Goal: Information Seeking & Learning: Learn about a topic

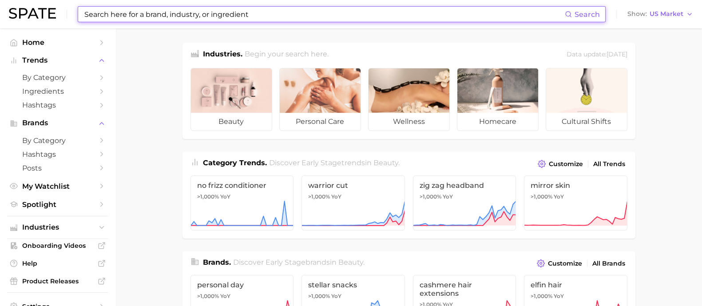
click at [393, 13] on input at bounding box center [323, 14] width 481 height 15
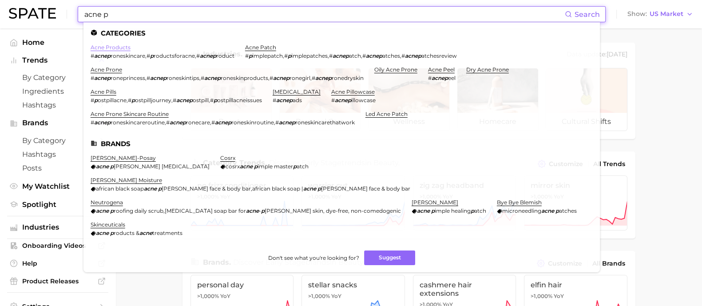
type input "acne p"
click at [118, 47] on link "acne products" at bounding box center [111, 47] width 40 height 7
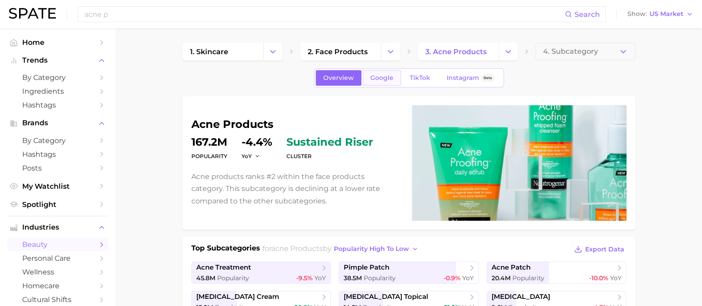
click at [381, 78] on span "Google" at bounding box center [381, 78] width 23 height 8
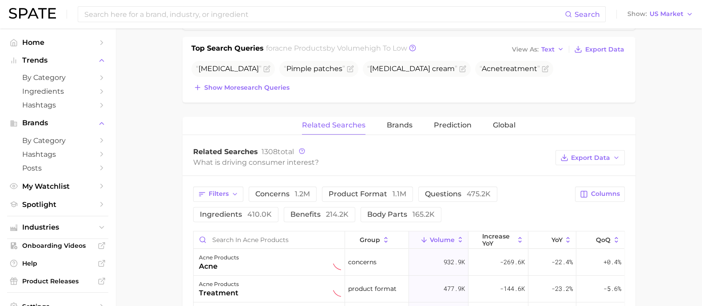
scroll to position [388, 0]
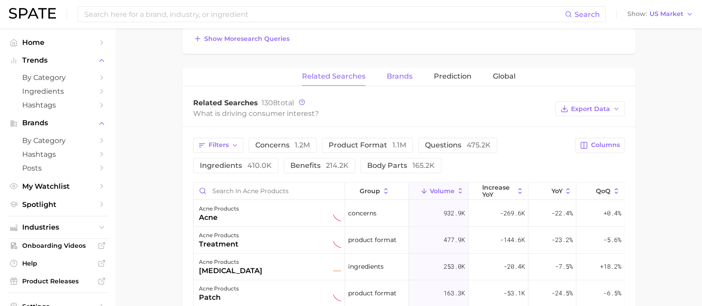
click at [404, 79] on span "Brands" at bounding box center [400, 76] width 26 height 8
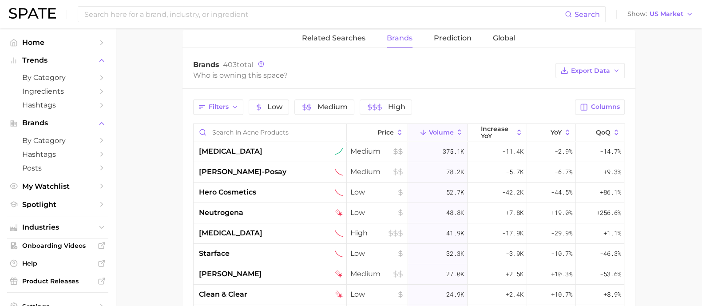
scroll to position [443, 0]
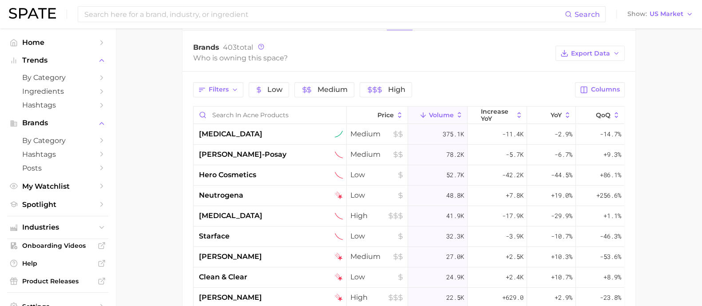
click at [677, 170] on main "1. skincare 2. face products 3. acne products 4. Subcategory Overview Google Ti…" at bounding box center [408, 26] width 586 height 882
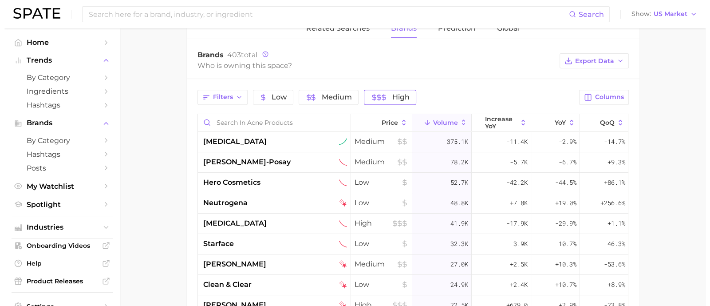
scroll to position [333, 0]
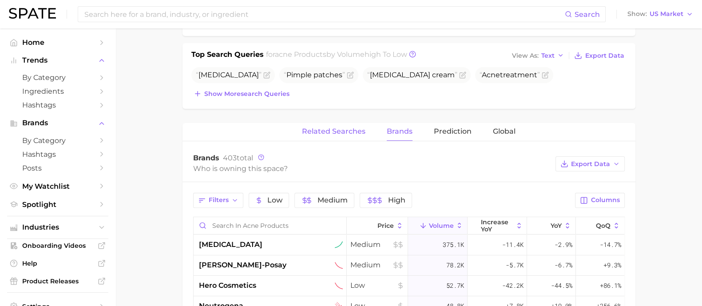
click at [321, 128] on span "Related Searches" at bounding box center [333, 131] width 63 height 8
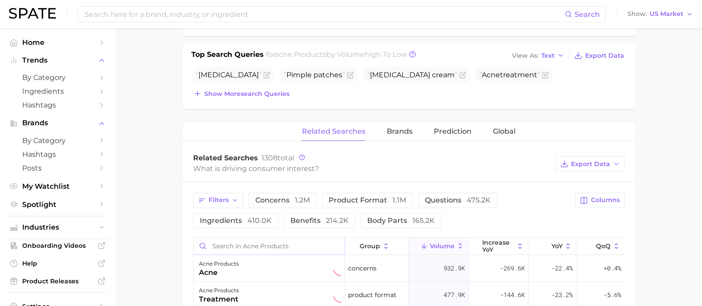
drag, startPoint x: 228, startPoint y: 243, endPoint x: 189, endPoint y: 297, distance: 66.9
click at [227, 243] on input "Search in acne products" at bounding box center [269, 245] width 151 height 17
type input "back"
click at [287, 275] on div "acne products back" at bounding box center [270, 268] width 142 height 20
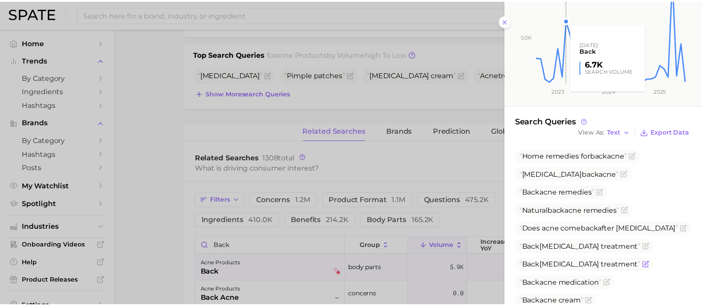
scroll to position [222, 0]
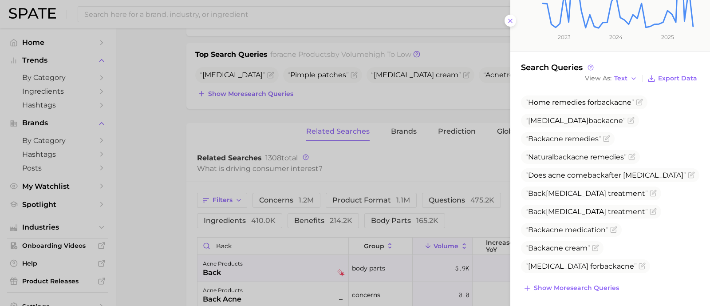
click at [167, 177] on div at bounding box center [355, 153] width 710 height 306
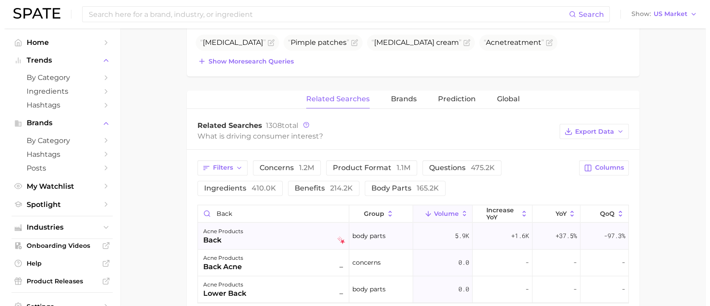
scroll to position [388, 0]
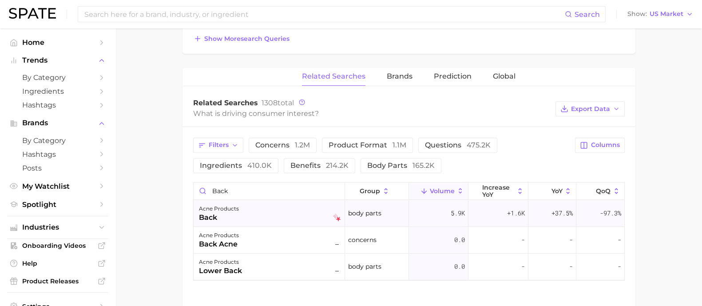
click at [280, 214] on div "acne products back" at bounding box center [270, 213] width 142 height 20
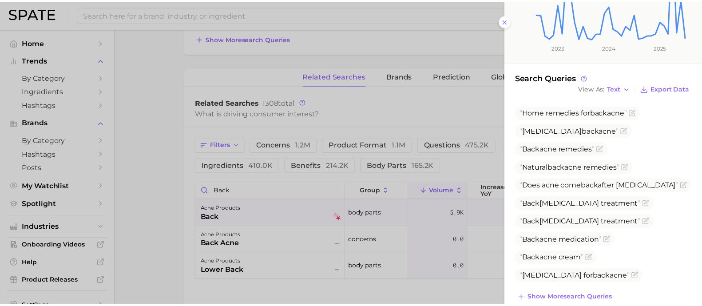
scroll to position [222, 0]
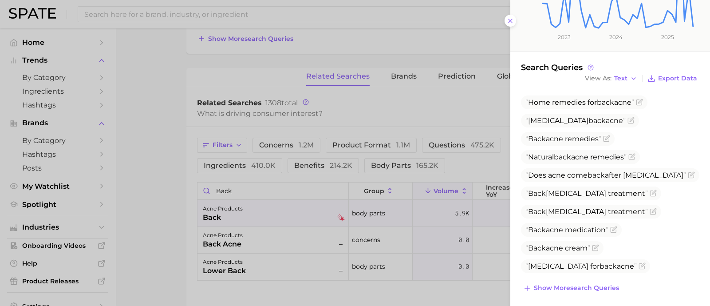
click at [187, 146] on div at bounding box center [355, 153] width 710 height 306
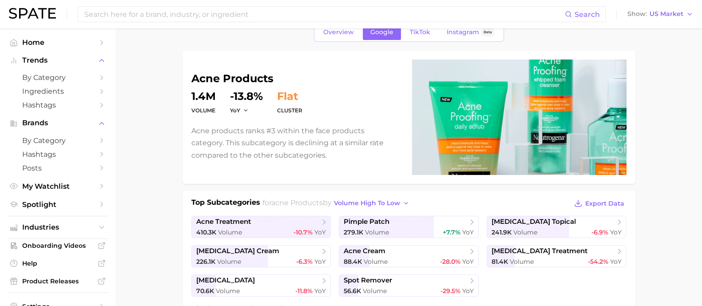
scroll to position [0, 0]
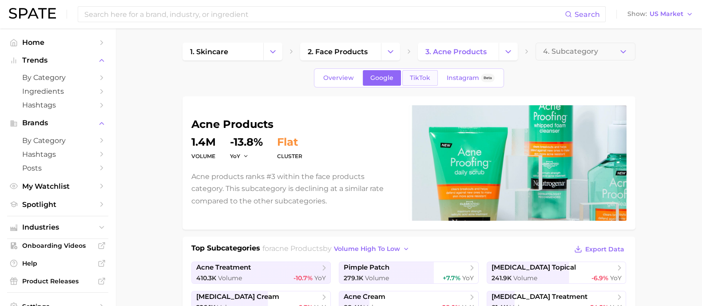
click at [432, 77] on link "TikTok" at bounding box center [420, 78] width 36 height 16
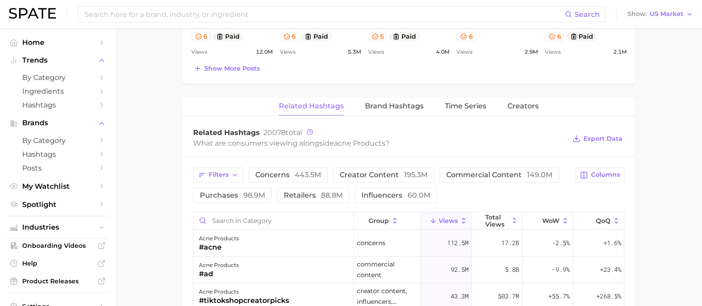
scroll to position [721, 0]
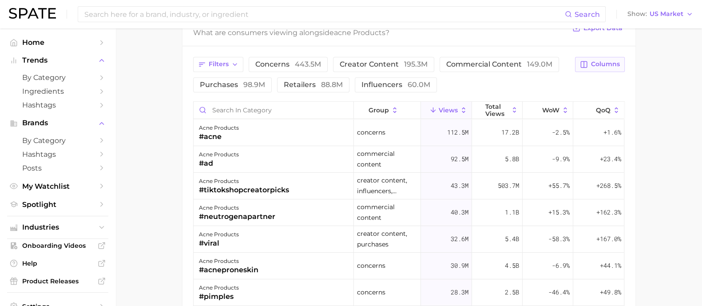
click at [605, 61] on span "Columns" at bounding box center [605, 64] width 29 height 8
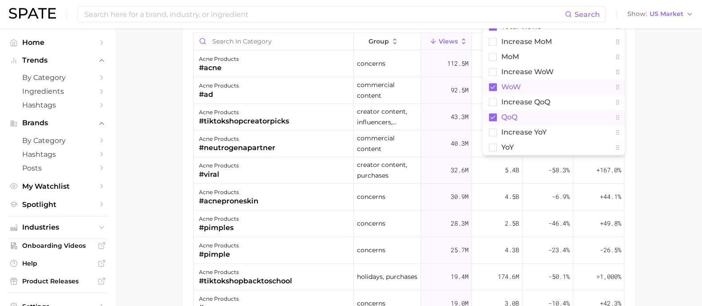
scroll to position [875, 0]
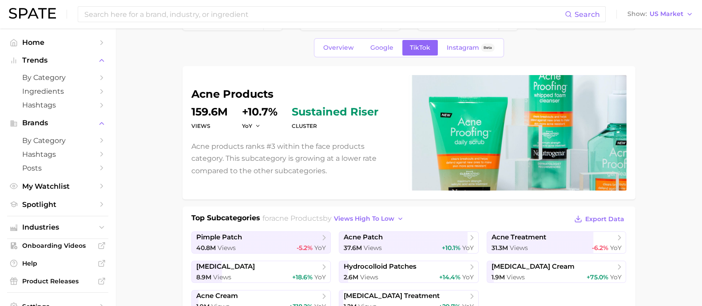
scroll to position [0, 0]
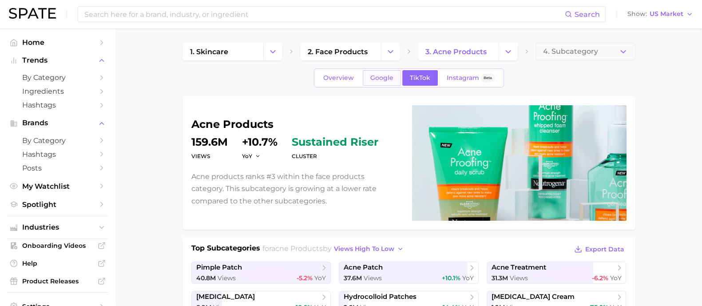
click at [387, 74] on span "Google" at bounding box center [381, 78] width 23 height 8
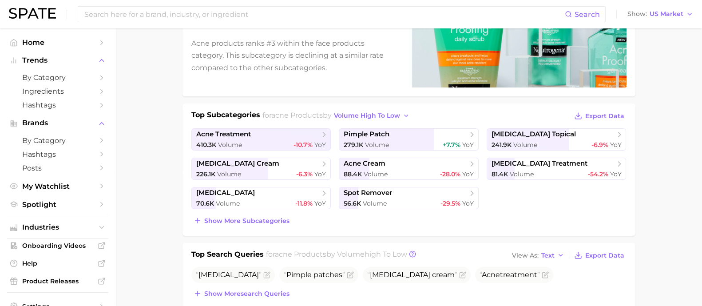
scroll to position [111, 0]
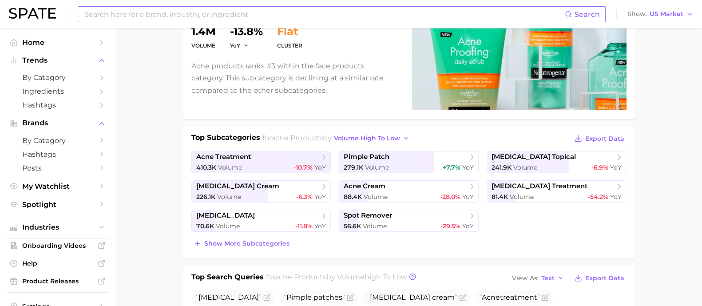
click at [182, 13] on input at bounding box center [323, 14] width 481 height 15
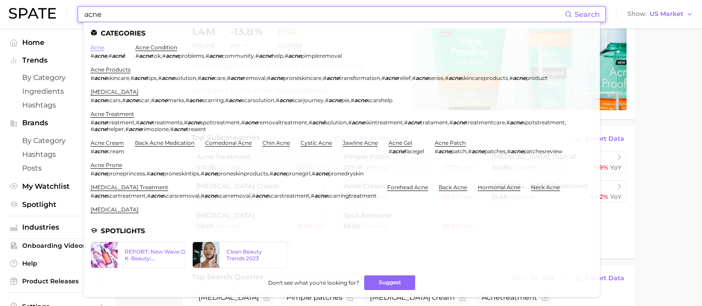
type input "acne"
click at [94, 48] on link "acne" at bounding box center [98, 47] width 14 height 7
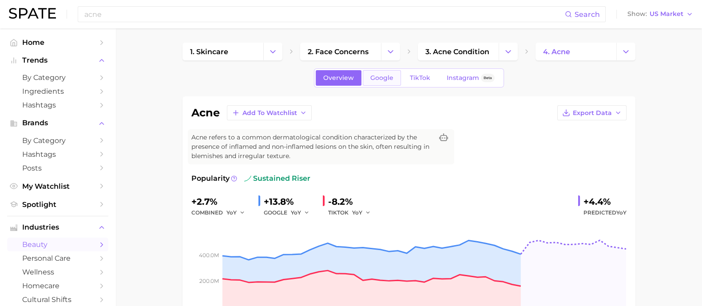
click at [384, 81] on span "Google" at bounding box center [381, 78] width 23 height 8
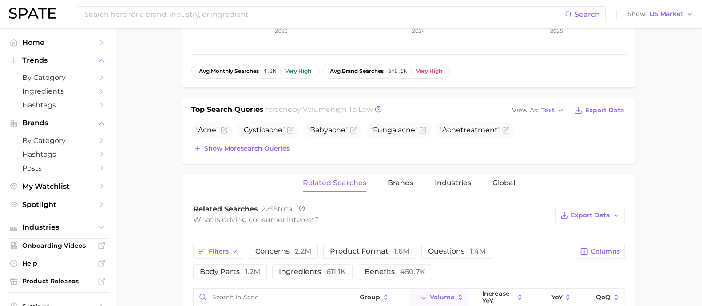
scroll to position [333, 0]
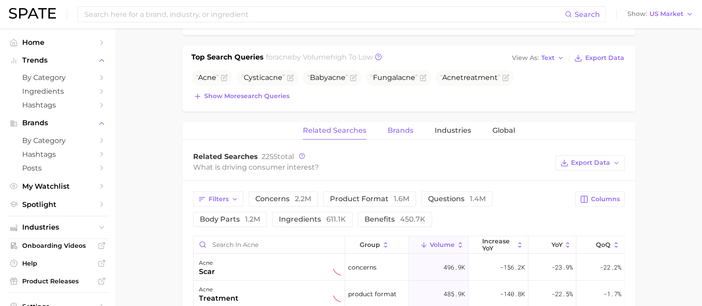
click at [406, 130] on span "Brands" at bounding box center [401, 131] width 26 height 8
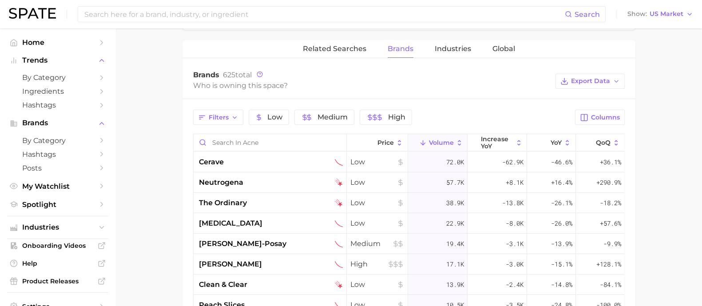
scroll to position [499, 0]
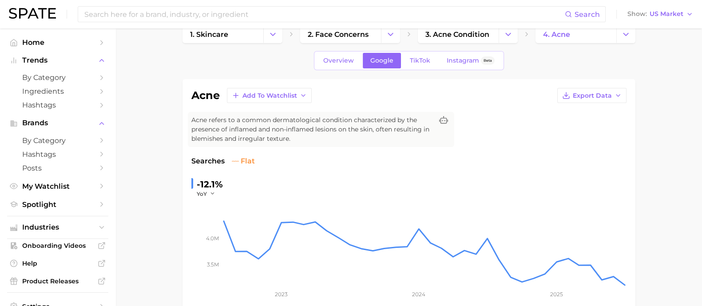
scroll to position [0, 0]
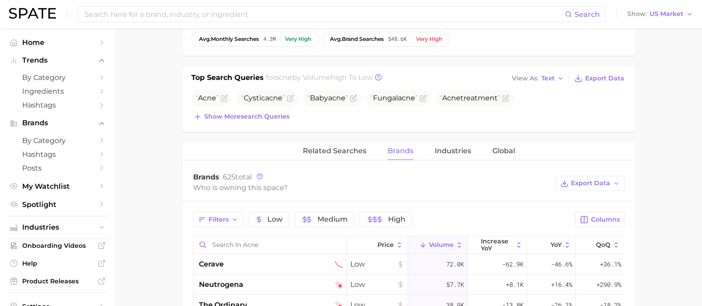
scroll to position [277, 0]
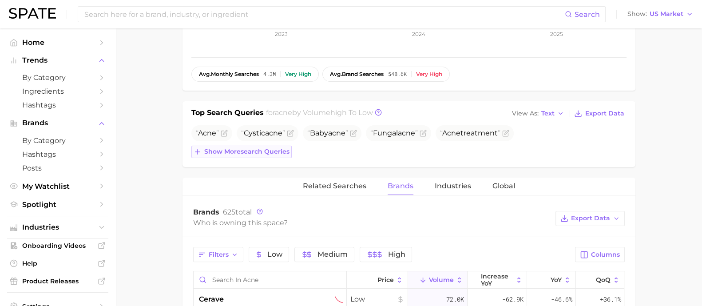
click at [269, 150] on span "Show more search queries" at bounding box center [246, 152] width 85 height 8
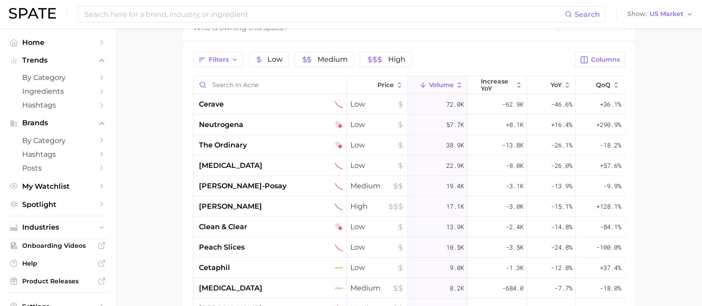
scroll to position [499, 0]
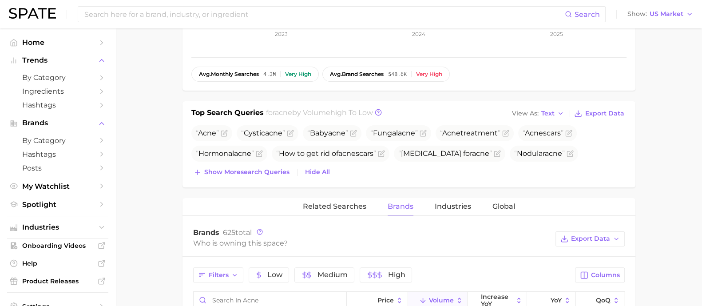
scroll to position [333, 0]
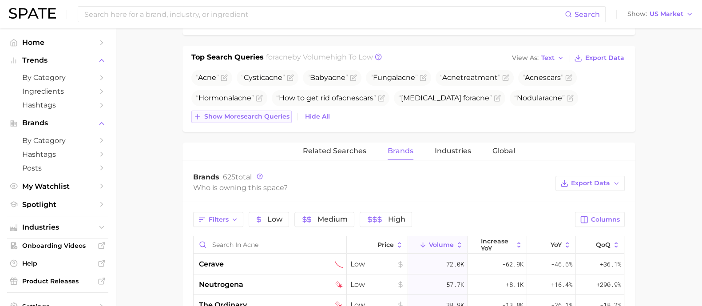
click at [246, 119] on span "Show more search queries" at bounding box center [246, 117] width 85 height 8
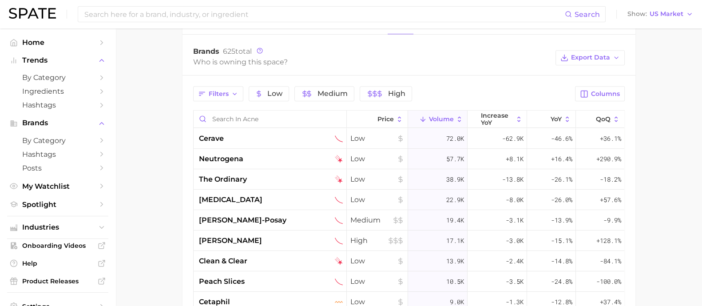
scroll to position [555, 0]
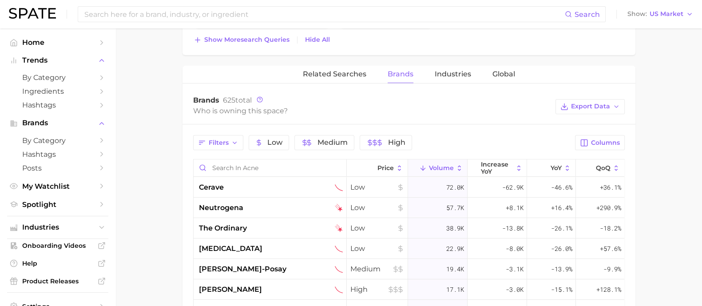
scroll to position [388, 0]
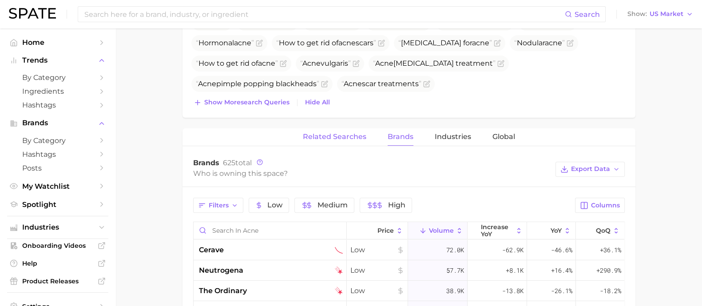
click at [346, 137] on span "Related Searches" at bounding box center [334, 137] width 63 height 8
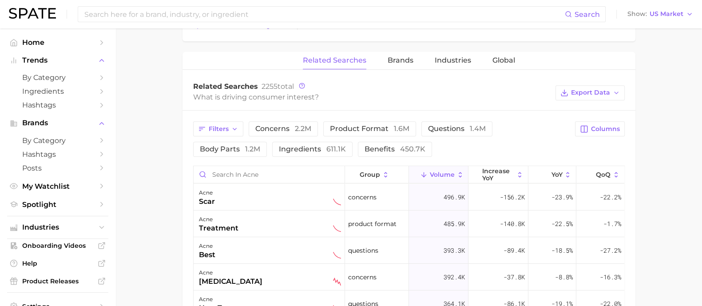
scroll to position [277, 0]
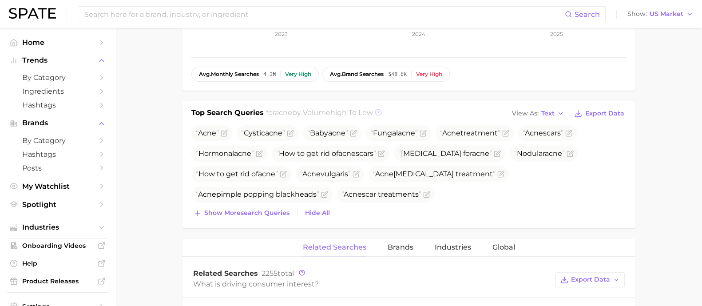
click at [379, 111] on icon at bounding box center [378, 112] width 2 height 2
click at [382, 113] on icon at bounding box center [378, 112] width 7 height 7
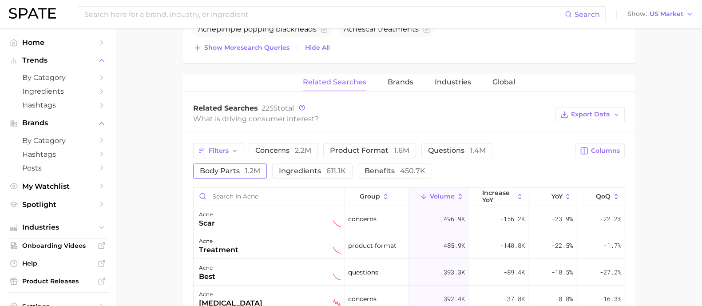
scroll to position [443, 0]
click at [356, 150] on span "product format 1.6m" at bounding box center [369, 149] width 79 height 8
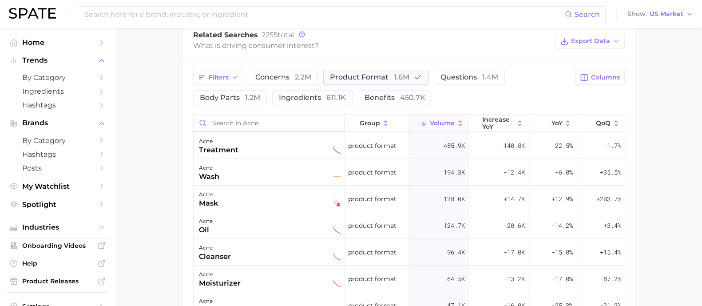
scroll to position [499, 0]
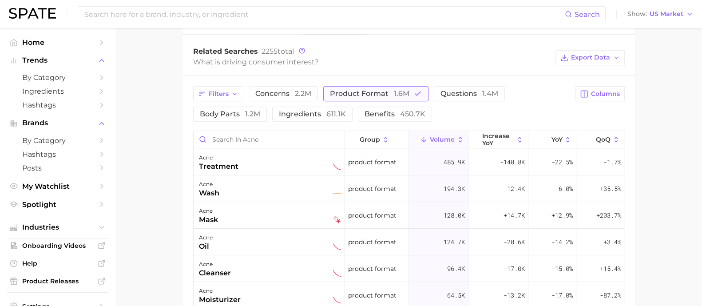
click at [350, 91] on span "product format 1.6m" at bounding box center [369, 93] width 79 height 8
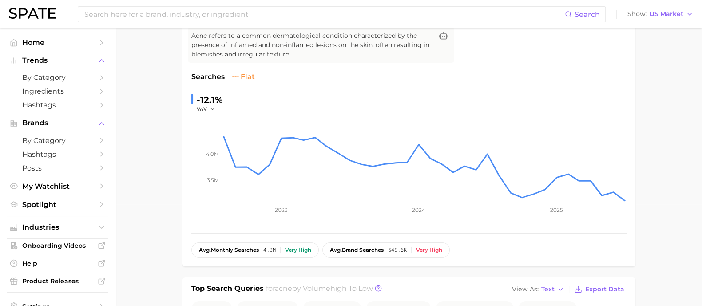
scroll to position [0, 0]
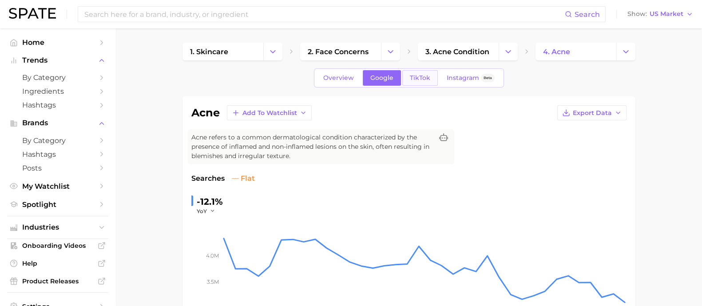
click at [429, 79] on link "TikTok" at bounding box center [420, 78] width 36 height 16
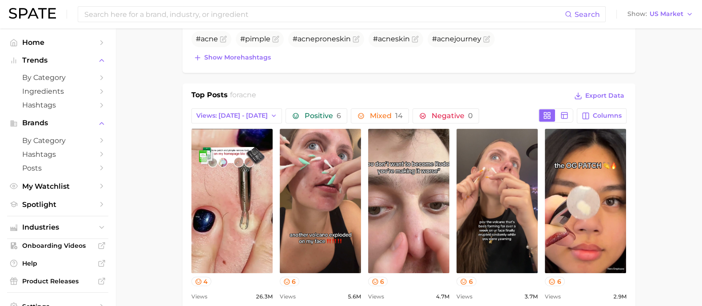
scroll to position [166, 0]
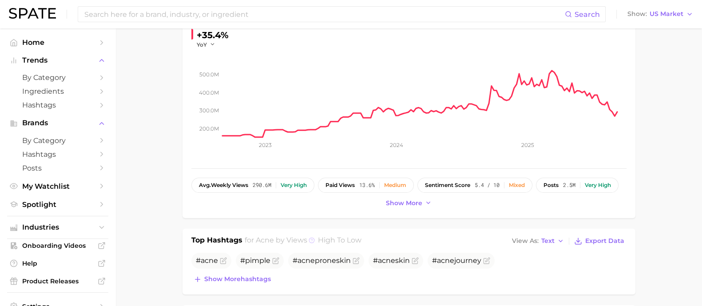
click at [309, 242] on icon at bounding box center [312, 240] width 6 height 6
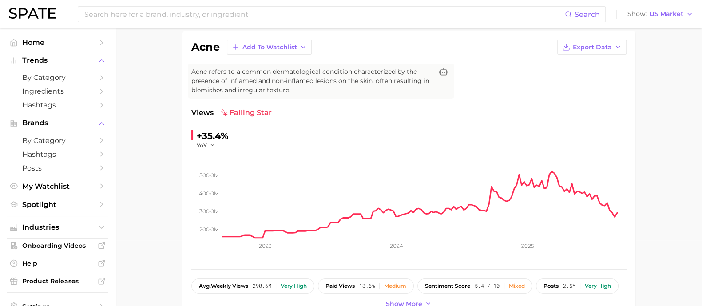
scroll to position [0, 0]
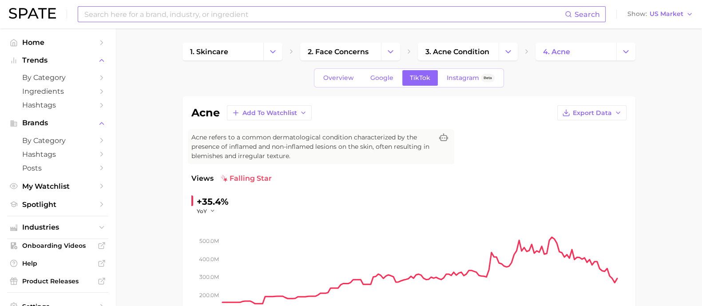
click at [166, 12] on input at bounding box center [323, 14] width 481 height 15
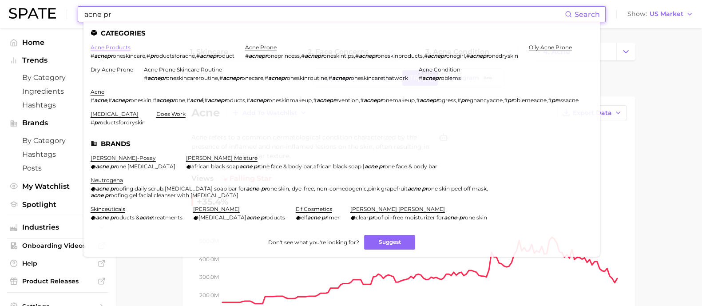
type input "acne pr"
click at [108, 46] on link "acne products" at bounding box center [111, 47] width 40 height 7
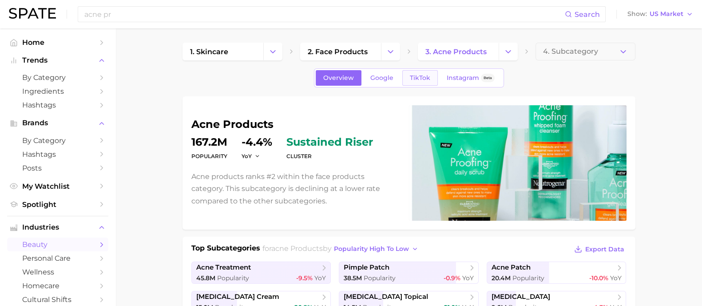
click at [411, 75] on span "TikTok" at bounding box center [420, 78] width 20 height 8
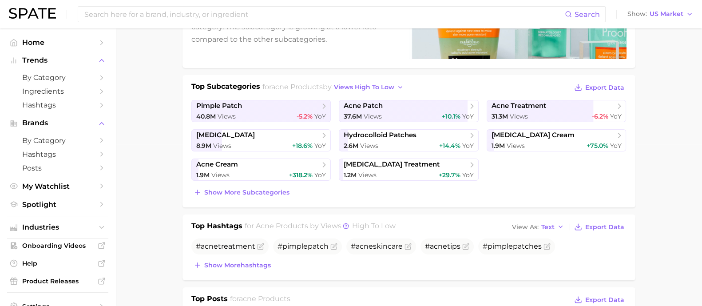
scroll to position [166, 0]
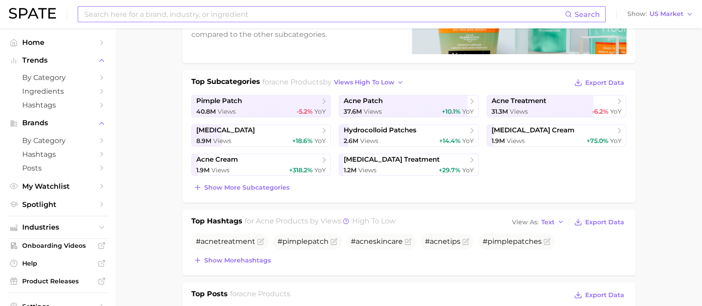
click at [153, 8] on input at bounding box center [323, 14] width 481 height 15
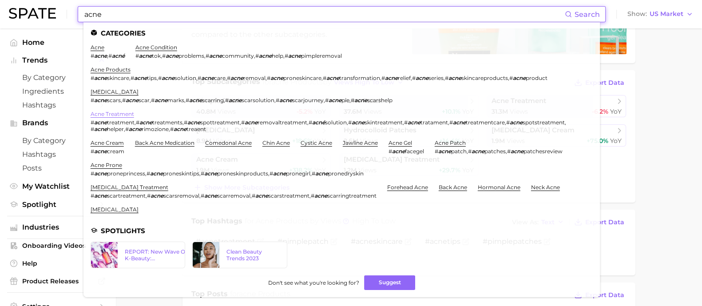
type input "acne"
click at [100, 114] on link "acne treatment" at bounding box center [113, 114] width 44 height 7
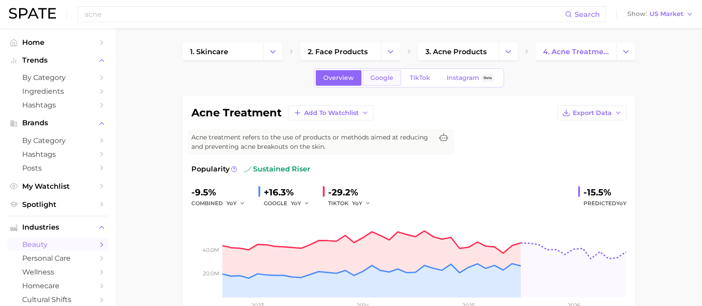
click at [386, 78] on span "Google" at bounding box center [381, 78] width 23 height 8
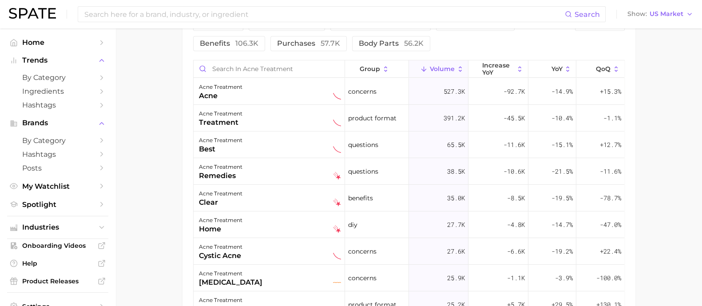
scroll to position [443, 0]
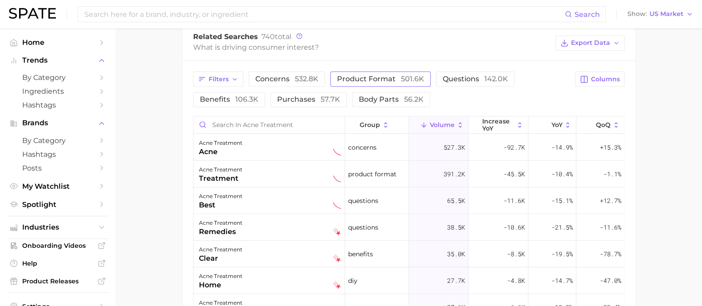
click at [377, 75] on span "product format 501.6k" at bounding box center [380, 79] width 87 height 8
click at [392, 80] on span "product format 501.6k" at bounding box center [380, 79] width 87 height 8
click at [235, 98] on span "106.3k" at bounding box center [246, 99] width 23 height 8
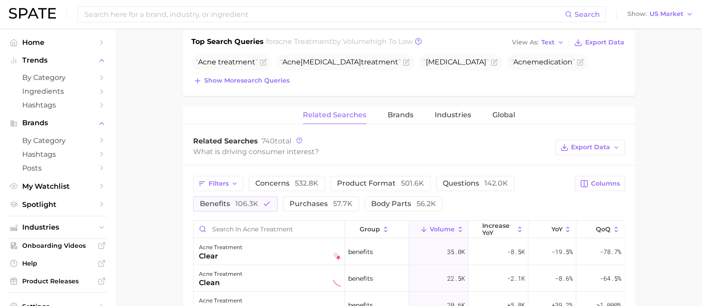
scroll to position [336, 0]
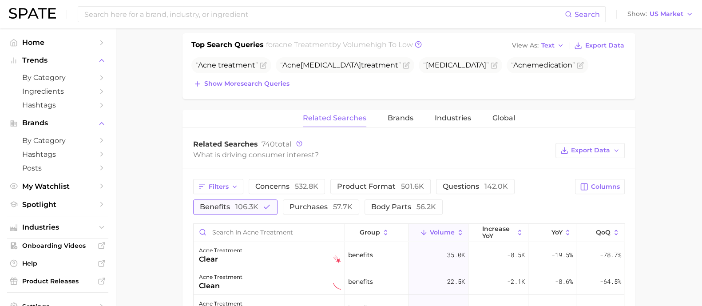
drag, startPoint x: 221, startPoint y: 208, endPoint x: 219, endPoint y: 202, distance: 6.0
click at [221, 207] on span "benefits 106.3k" at bounding box center [229, 206] width 59 height 8
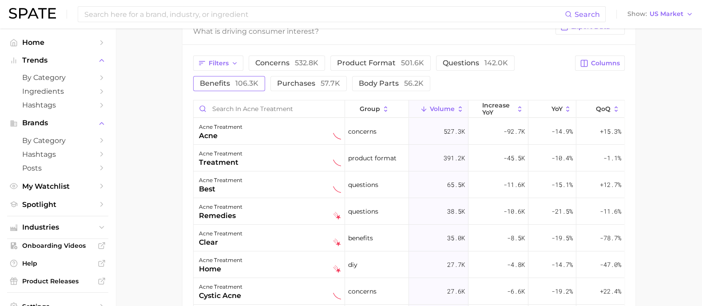
scroll to position [388, 0]
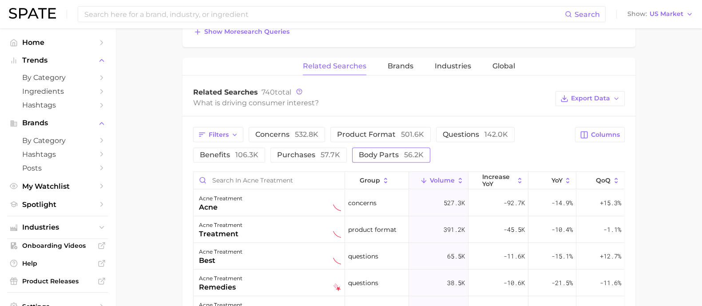
click at [379, 155] on span "body parts 56.2k" at bounding box center [391, 154] width 65 height 8
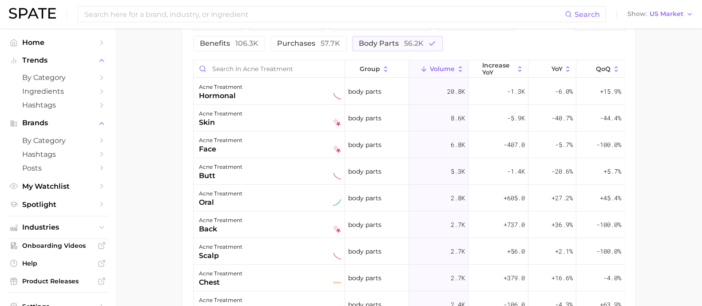
scroll to position [443, 0]
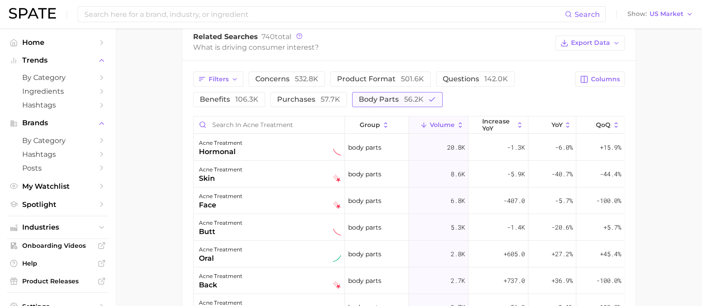
click at [382, 95] on span "body parts 56.2k" at bounding box center [391, 99] width 65 height 8
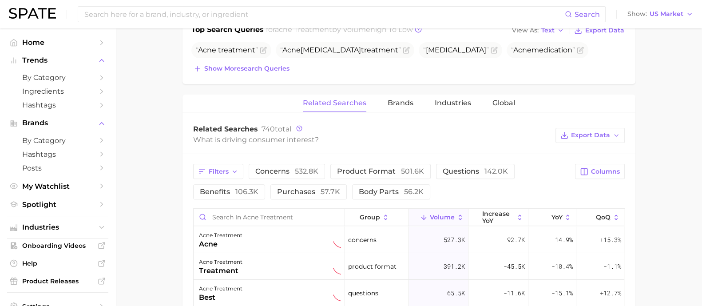
scroll to position [222, 0]
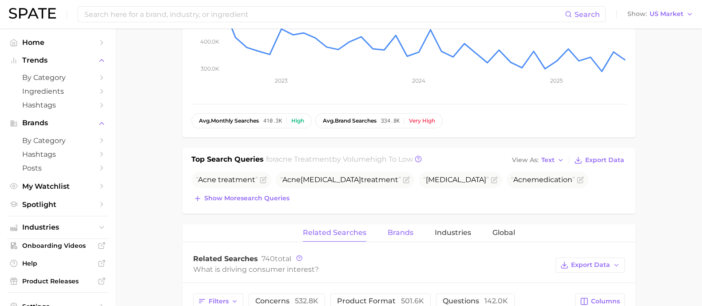
click at [394, 230] on span "Brands" at bounding box center [401, 233] width 26 height 8
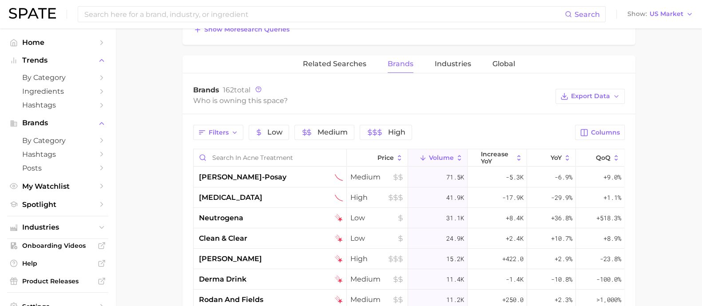
scroll to position [316, 0]
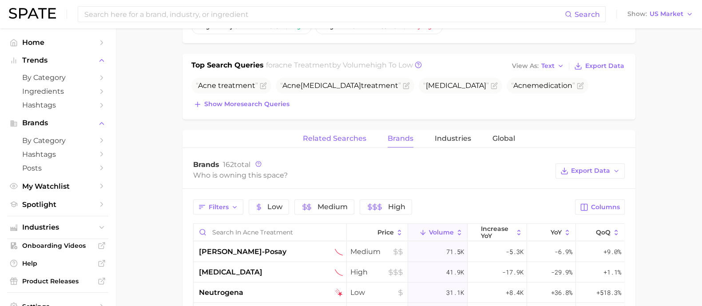
click at [328, 141] on span "Related Searches" at bounding box center [334, 139] width 63 height 8
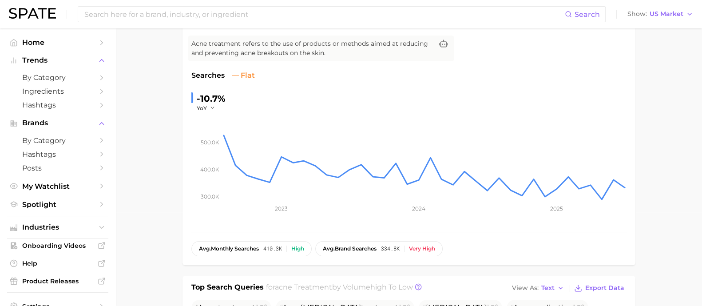
scroll to position [0, 0]
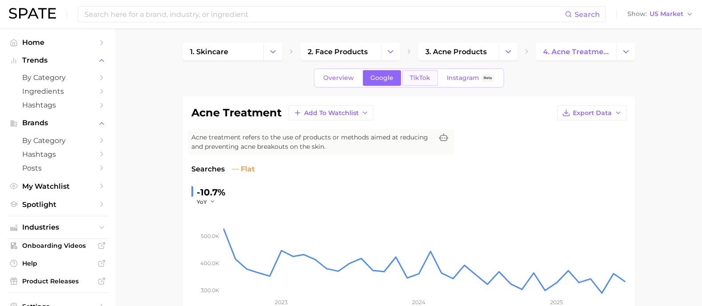
click at [413, 79] on span "TikTok" at bounding box center [420, 78] width 20 height 8
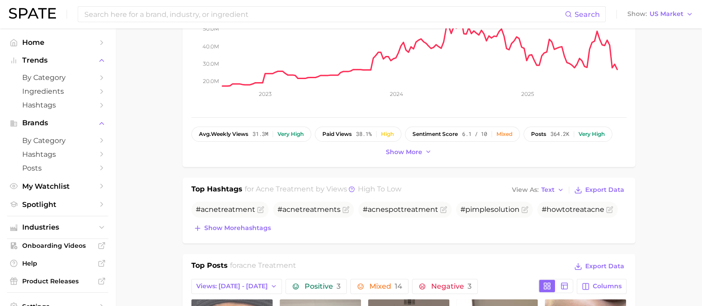
scroll to position [333, 0]
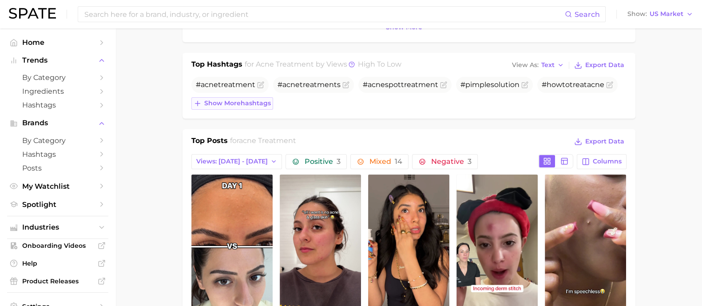
click at [224, 102] on span "Show more hashtags" at bounding box center [237, 103] width 67 height 8
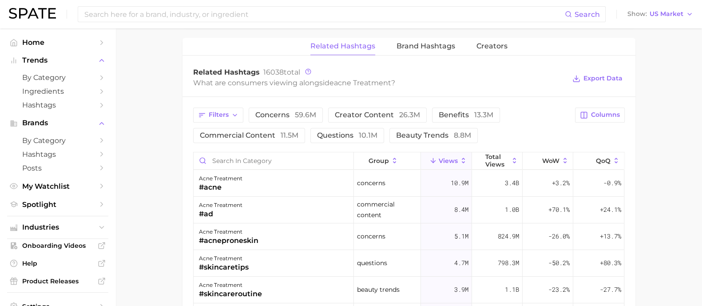
scroll to position [776, 0]
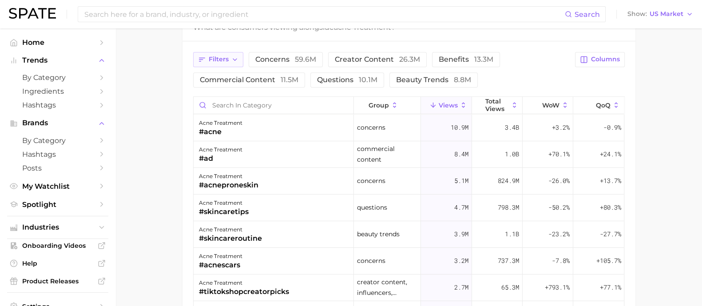
click at [218, 59] on span "Filters" at bounding box center [219, 59] width 20 height 8
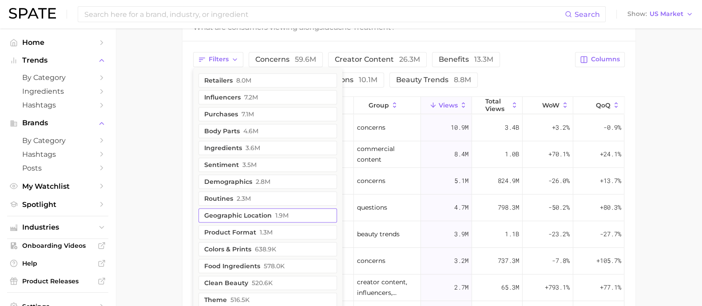
click at [272, 234] on button "product format 1.3m" at bounding box center [267, 232] width 139 height 14
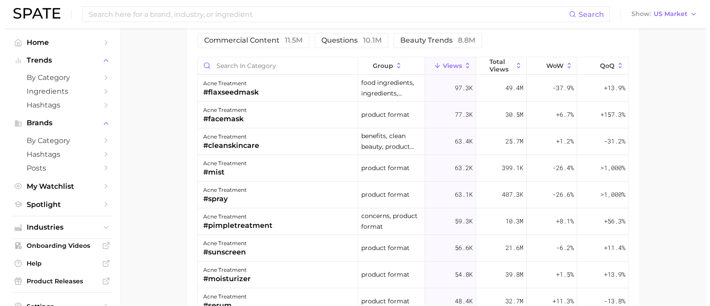
scroll to position [832, 0]
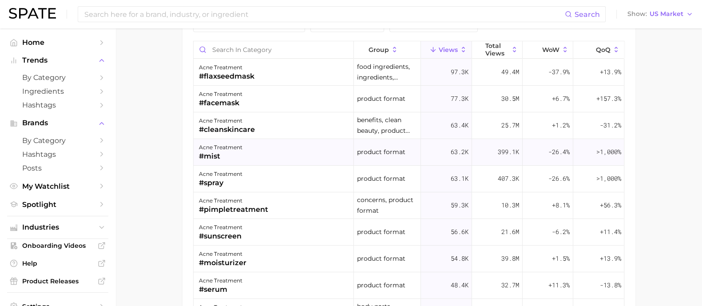
click at [299, 150] on div "acne treatment #mist" at bounding box center [274, 152] width 160 height 27
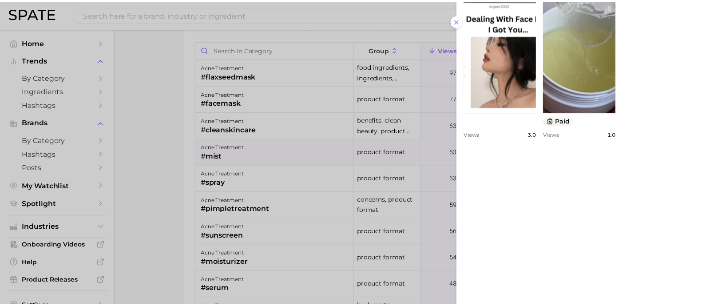
scroll to position [345, 0]
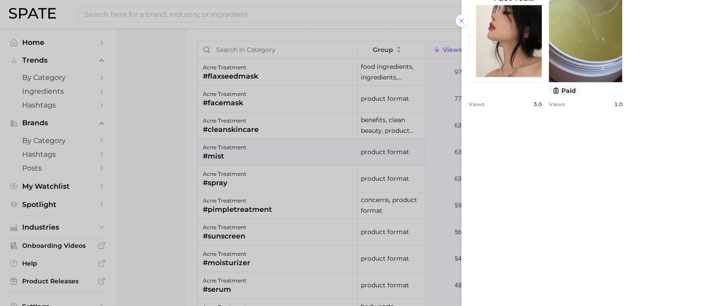
click at [147, 206] on div at bounding box center [355, 153] width 710 height 306
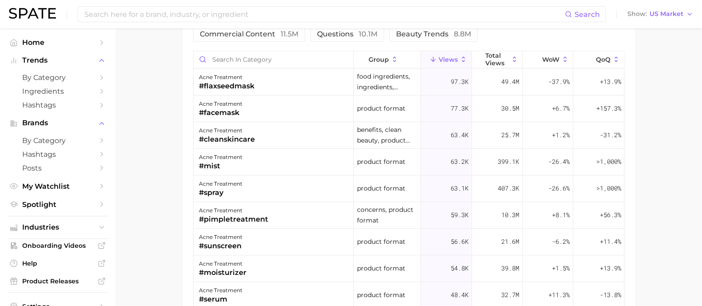
scroll to position [704, 0]
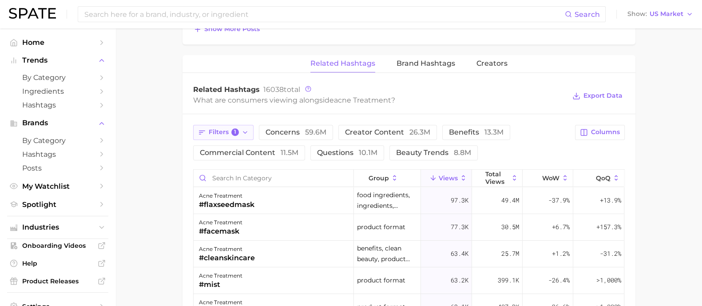
click at [229, 131] on span "Filters 1" at bounding box center [224, 132] width 31 height 8
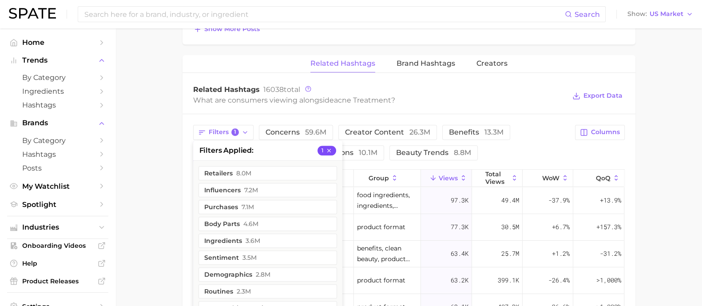
click at [333, 148] on button "1" at bounding box center [326, 151] width 19 height 10
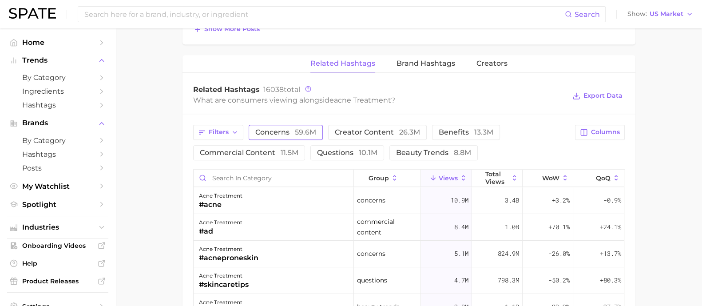
click at [315, 135] on button "concerns 59.6m" at bounding box center [286, 132] width 74 height 15
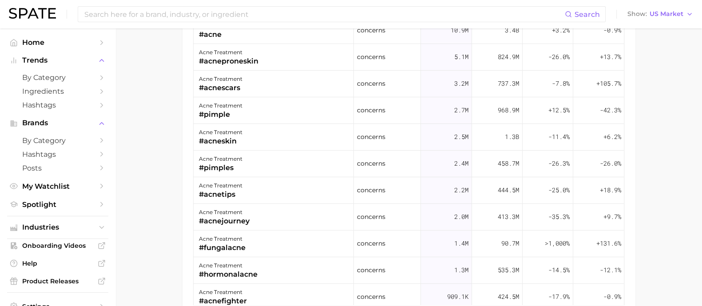
scroll to position [759, 0]
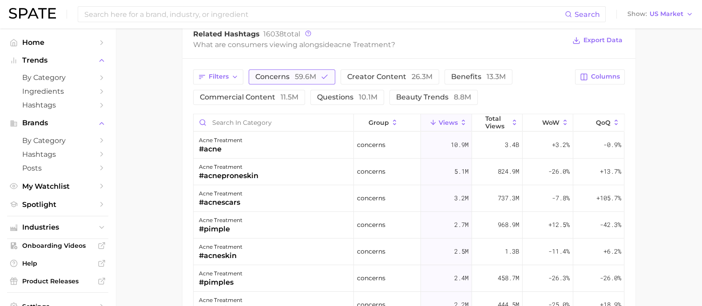
click at [313, 72] on button "concerns 59.6m" at bounding box center [292, 76] width 87 height 15
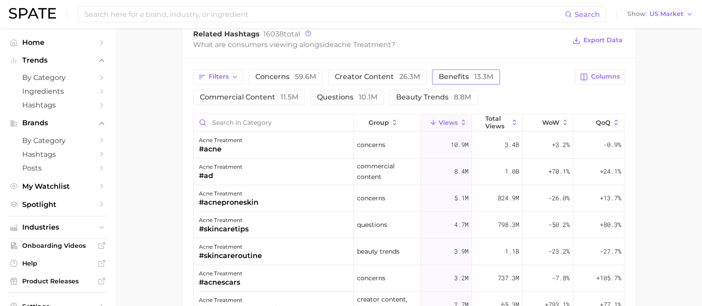
click at [447, 75] on span "benefits 13.3m" at bounding box center [466, 76] width 55 height 7
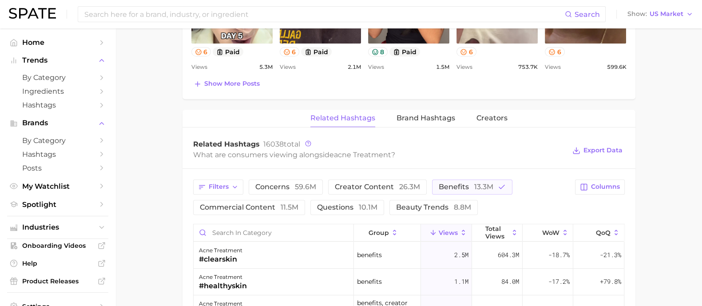
scroll to position [648, 0]
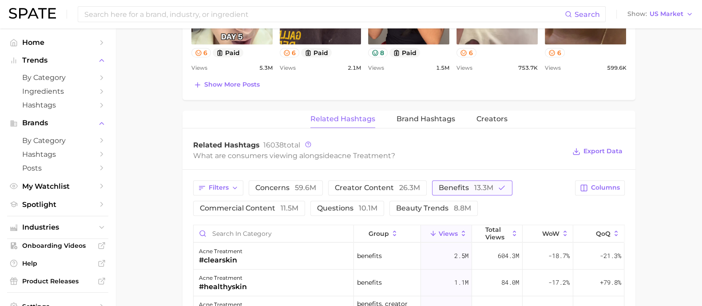
click at [479, 183] on span "13.3m" at bounding box center [483, 187] width 19 height 8
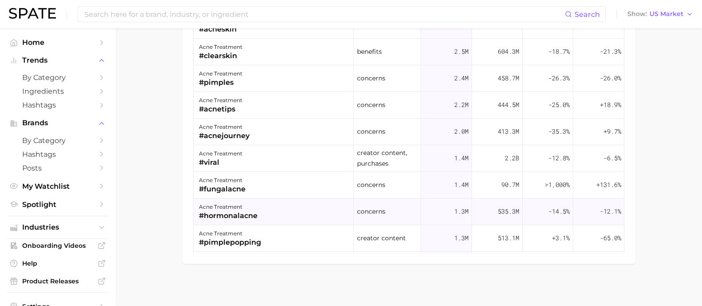
scroll to position [222, 0]
